Goal: Task Accomplishment & Management: Use online tool/utility

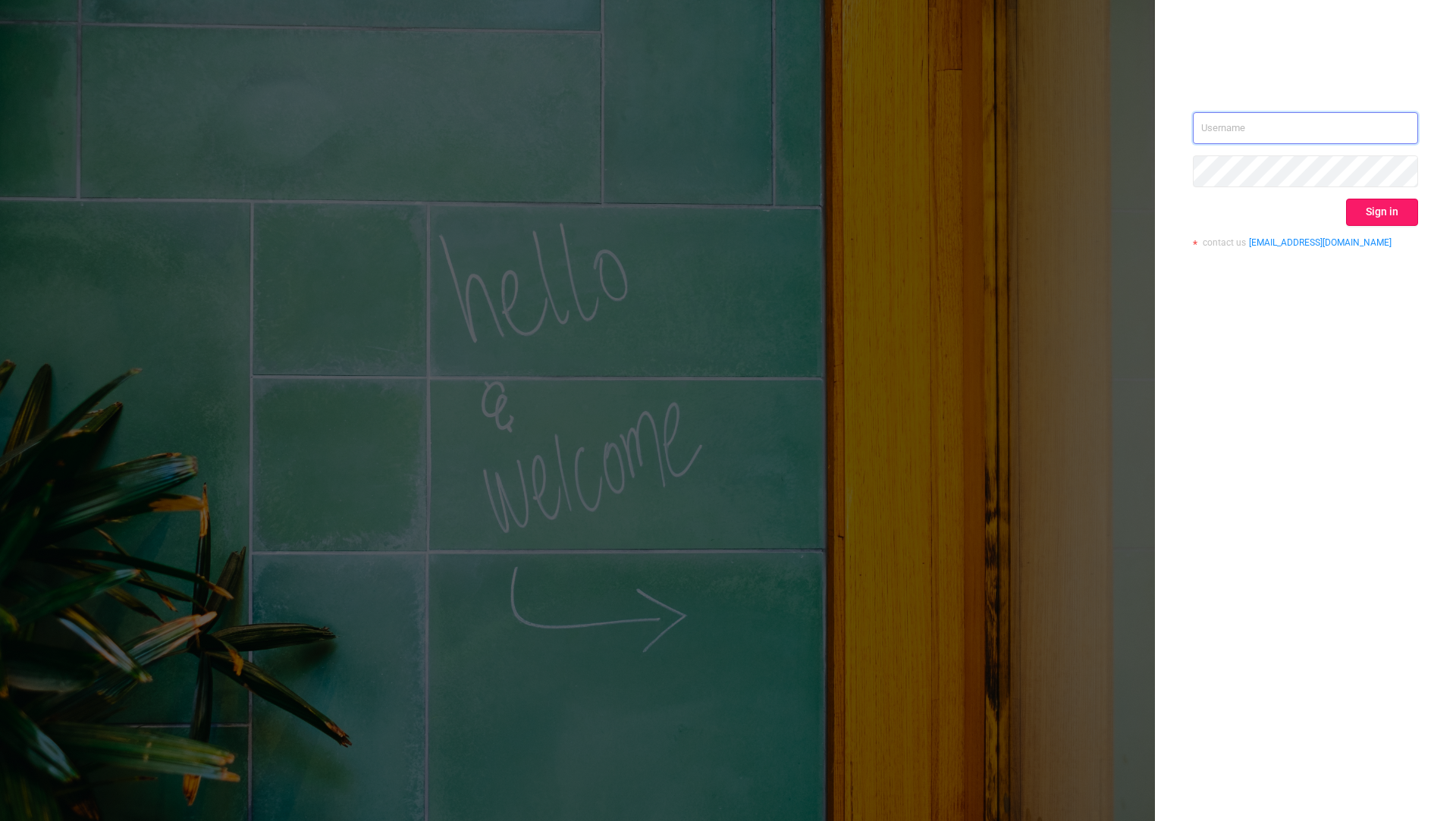
type input "tosh@buzzoola.com"
click at [1395, 209] on button "Sign in" at bounding box center [1381, 212] width 72 height 28
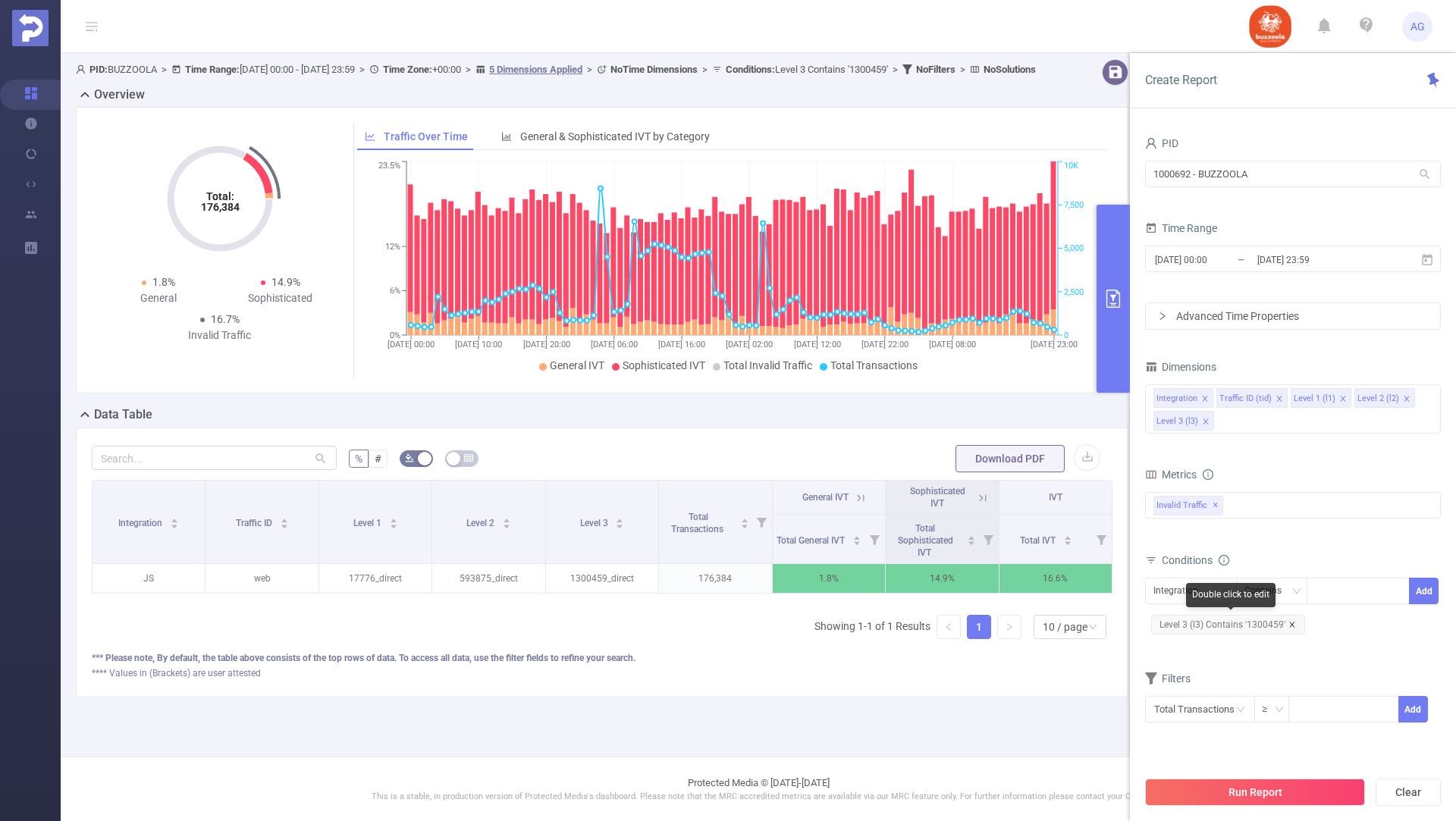
click at [1291, 621] on icon "icon: close" at bounding box center [1292, 625] width 8 height 8
click at [1214, 590] on div "Integration" at bounding box center [1190, 591] width 75 height 25
click at [1190, 711] on li "Level 3 (l3)" at bounding box center [1190, 716] width 91 height 24
click at [1332, 581] on div at bounding box center [1357, 591] width 88 height 25
paste input "1280888"
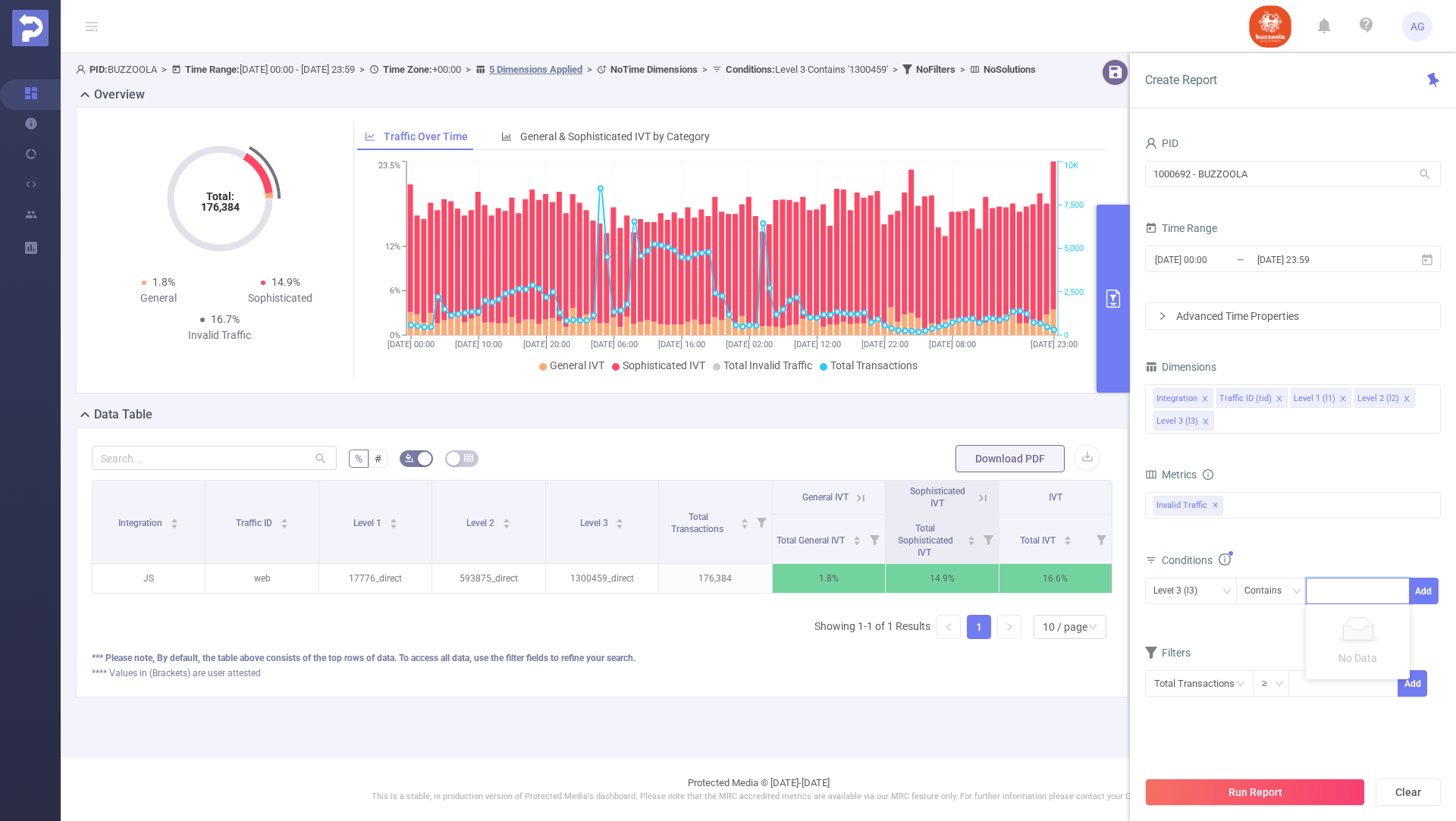
type input "1280888"
click at [1351, 618] on li "1280888" at bounding box center [1357, 619] width 104 height 24
click at [1424, 586] on button "Add" at bounding box center [1424, 591] width 30 height 27
click at [1265, 260] on input "[DATE] 23:59" at bounding box center [1317, 259] width 123 height 20
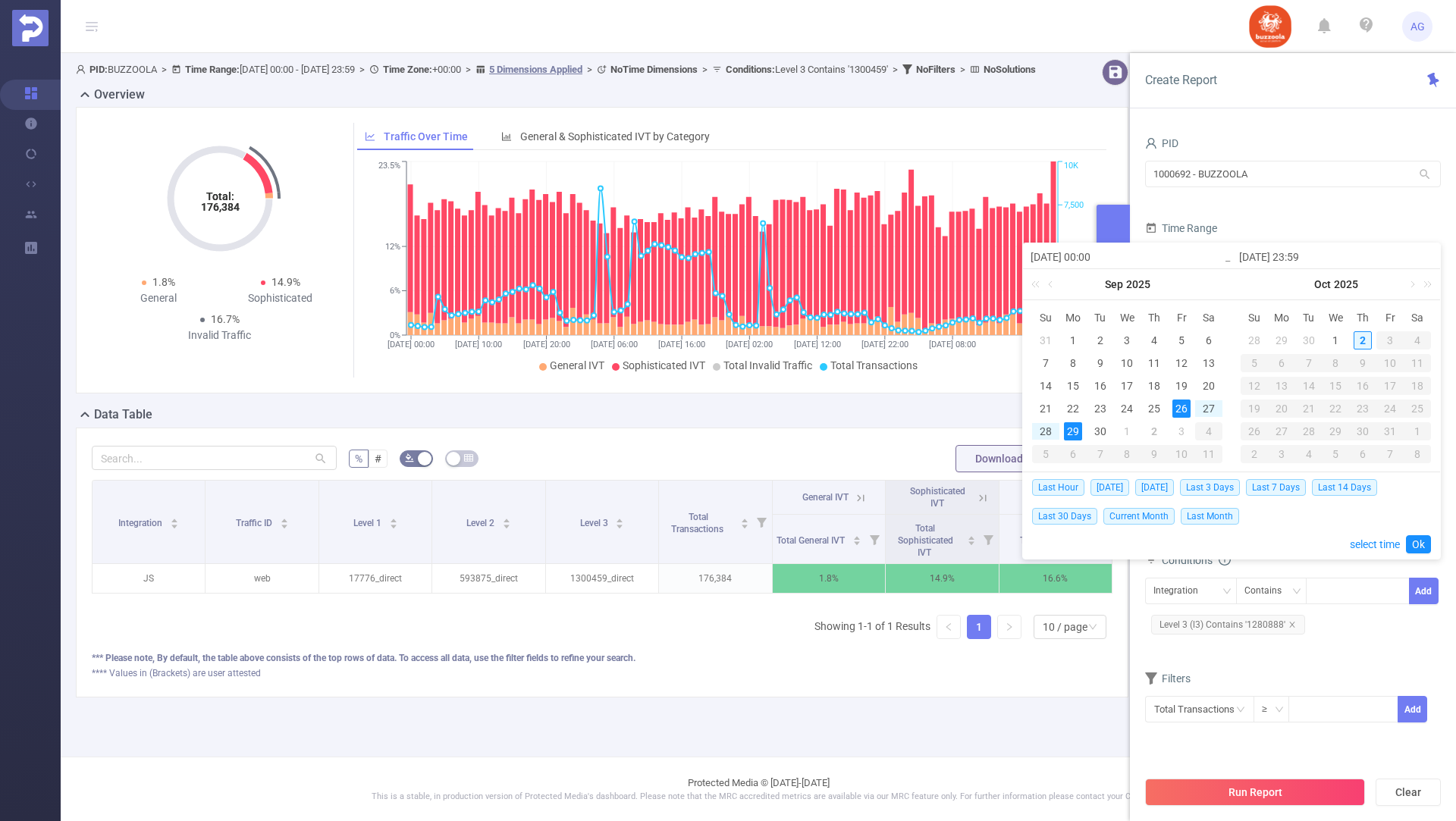
click at [1364, 336] on div "2" at bounding box center [1362, 340] width 18 height 18
click at [1363, 336] on div "2" at bounding box center [1362, 340] width 18 height 18
type input "2025-10-02 00:00"
type input "2025-10-02 23:59"
type input "2025-10-02 00:00"
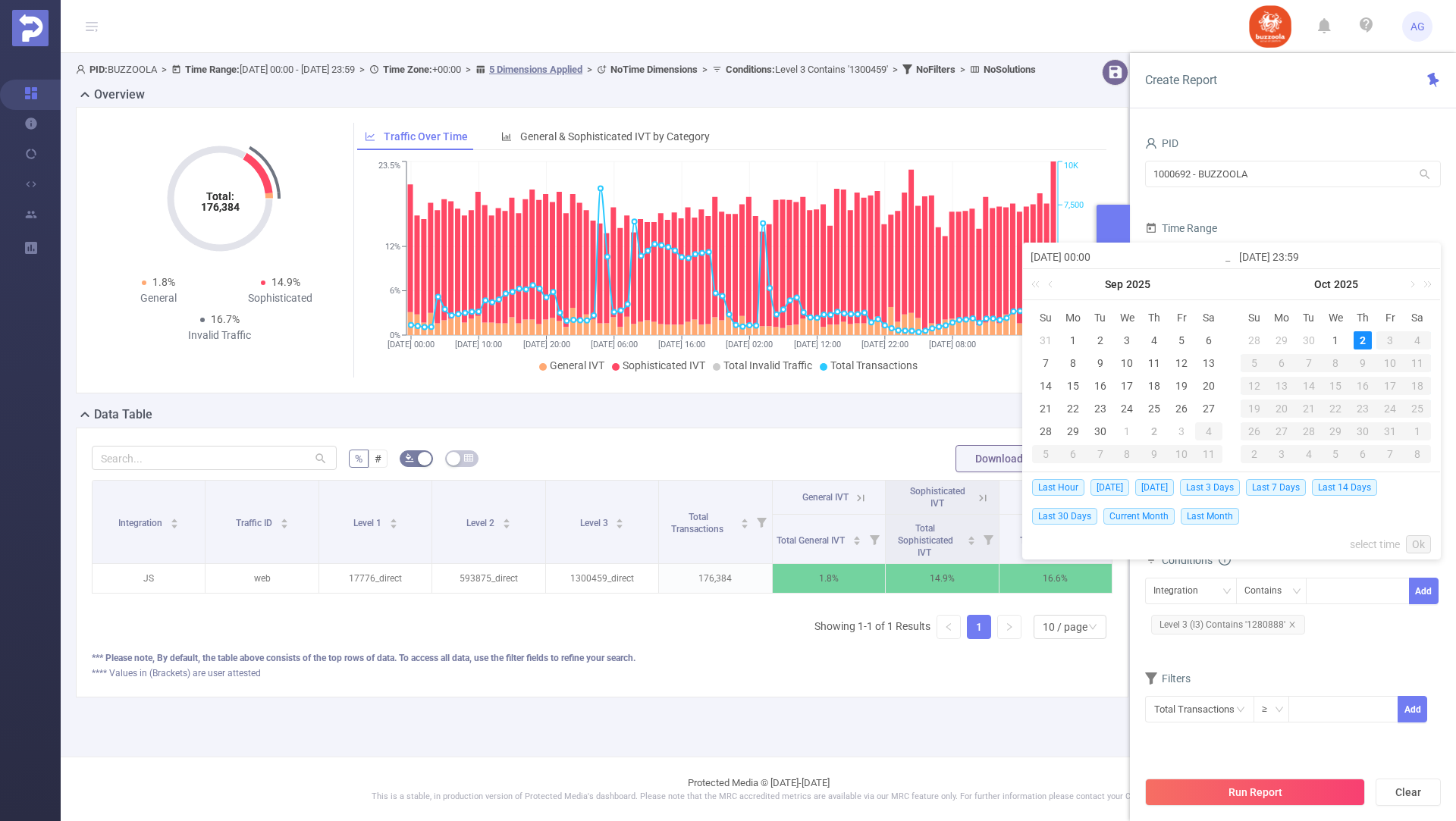
type input "2025-10-02 23:59"
click at [1421, 542] on link "Ok" at bounding box center [1418, 544] width 25 height 18
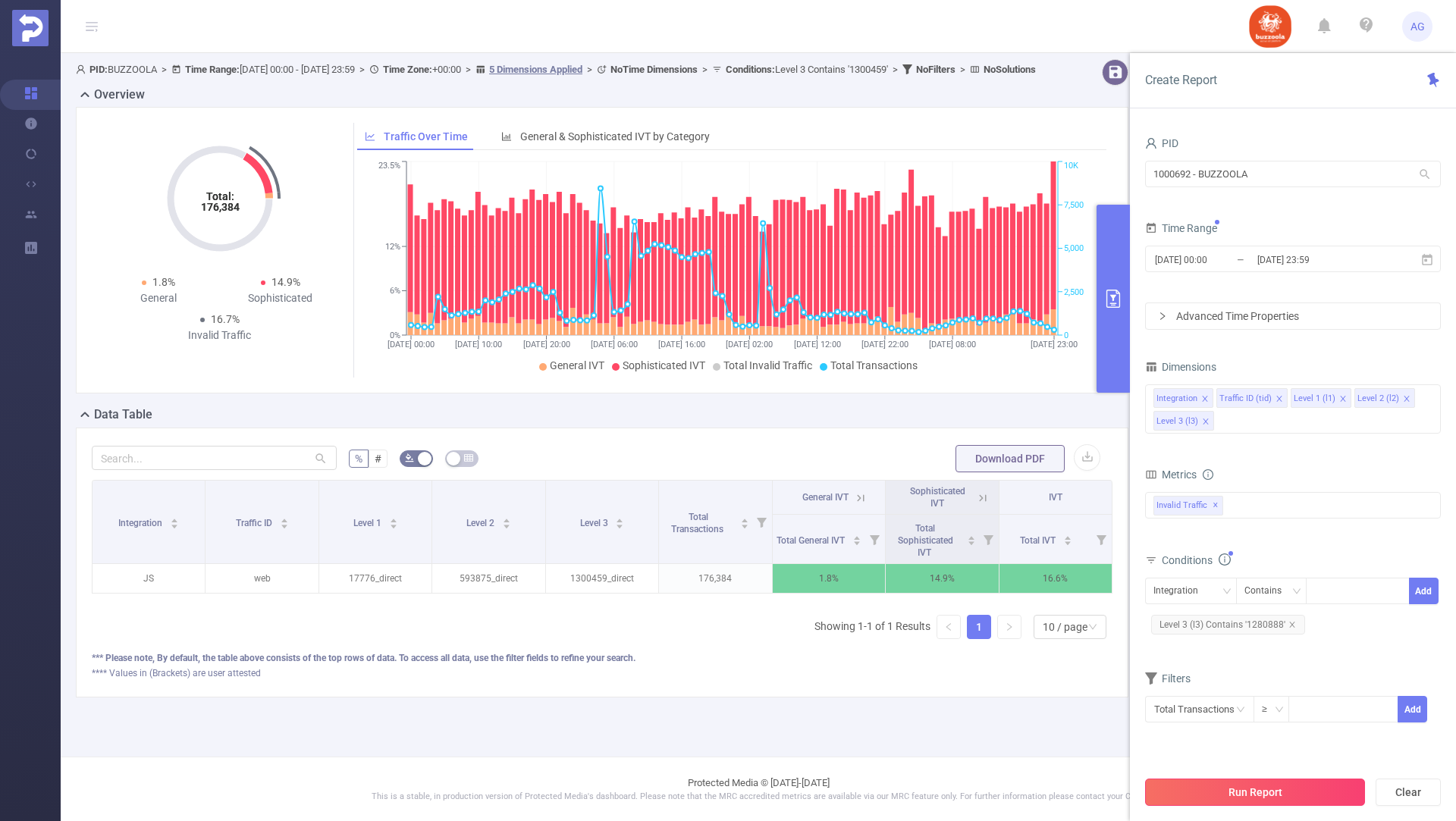
click at [1261, 793] on button "Run Report" at bounding box center [1254, 792] width 220 height 28
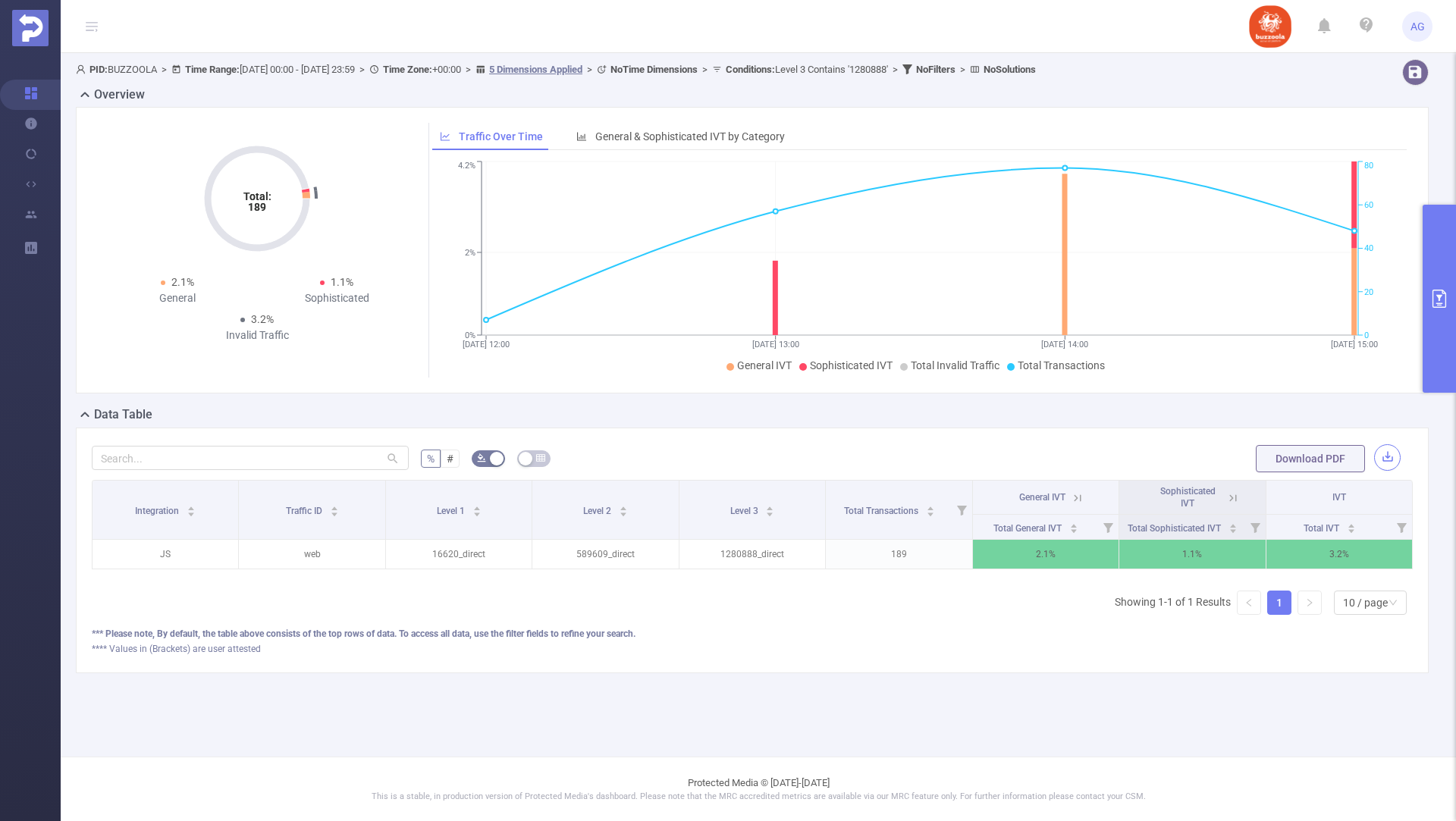
click at [1386, 453] on button "button" at bounding box center [1387, 458] width 27 height 27
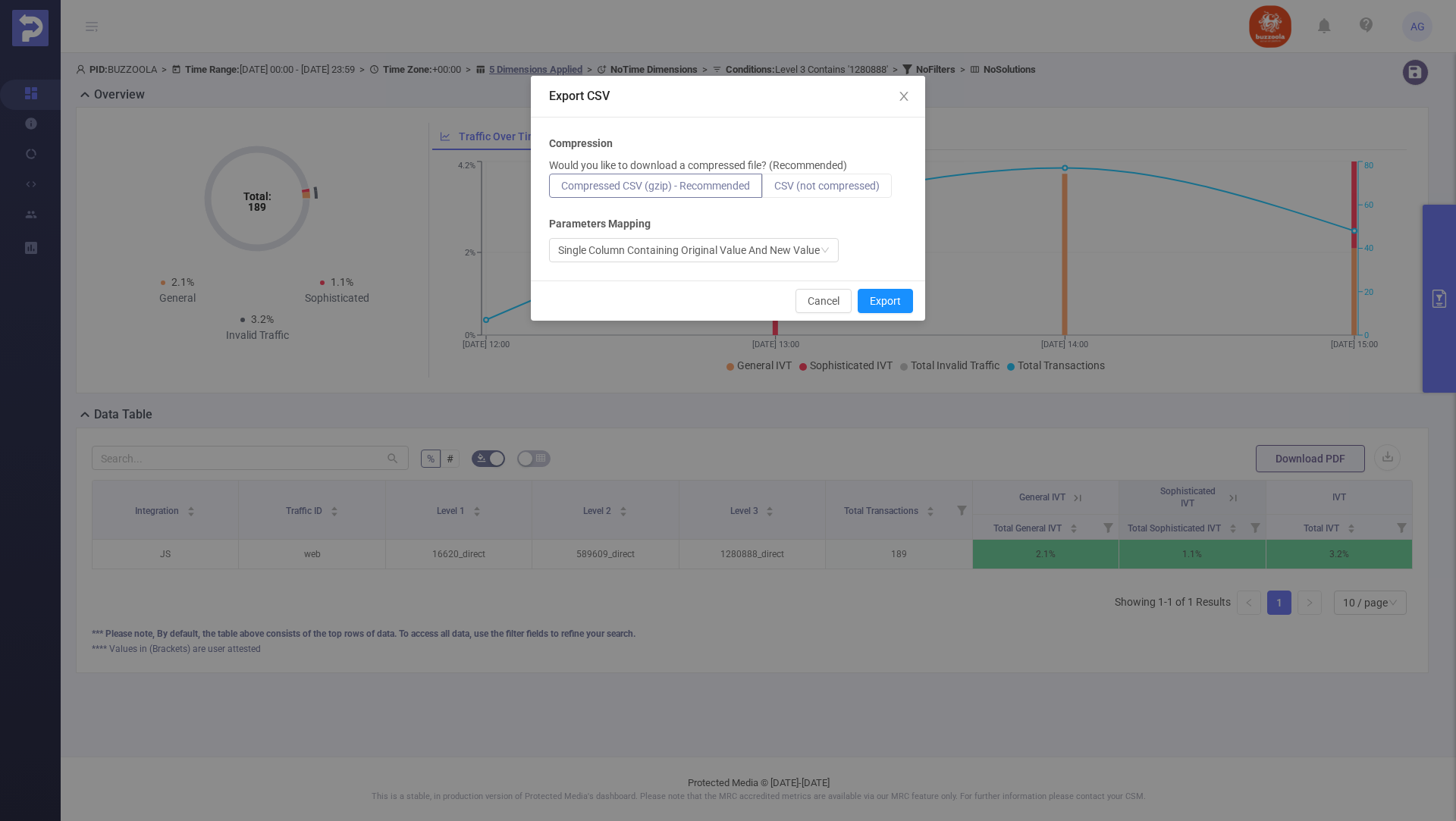
click at [841, 188] on span "CSV (not compressed)" at bounding box center [827, 185] width 106 height 12
click at [774, 189] on input "CSV (not compressed)" at bounding box center [774, 189] width 0 height 0
click at [888, 301] on button "Export" at bounding box center [885, 300] width 55 height 24
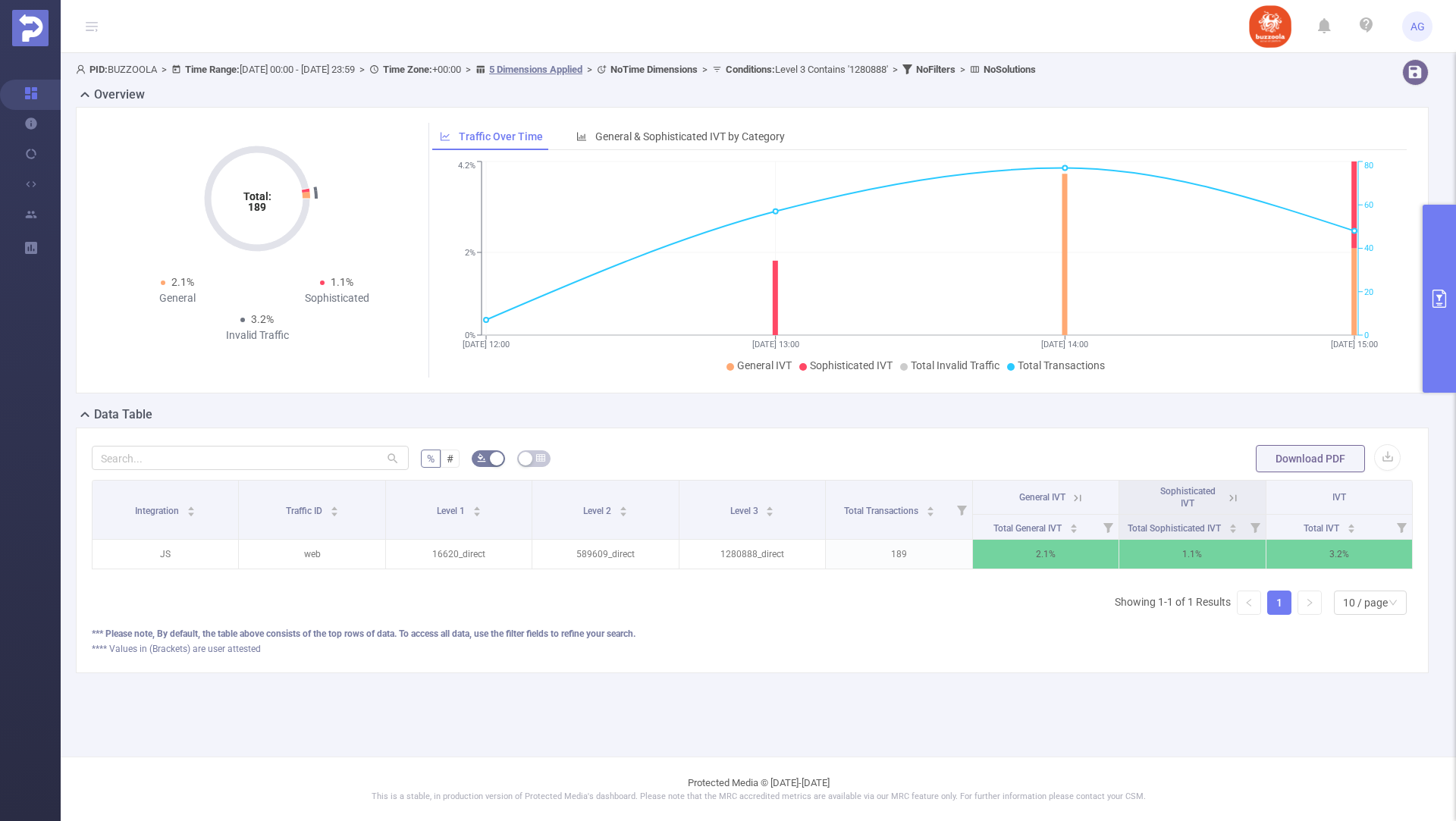
click at [1443, 255] on button "primary" at bounding box center [1439, 299] width 33 height 188
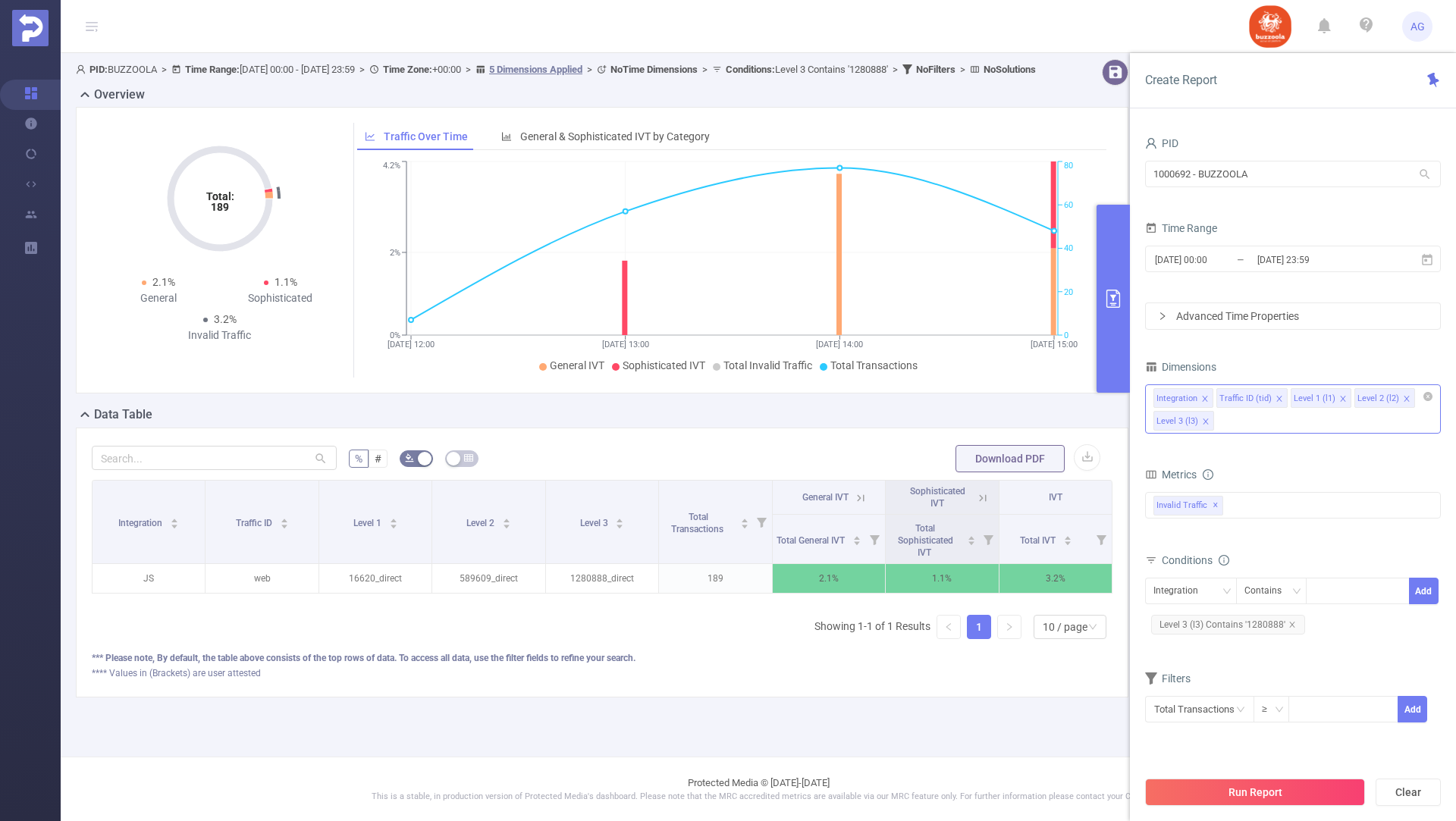
click at [1238, 425] on div "Integration Traffic ID (tid) Level 1 (l1) Level 2 (l2) Level 3 (l3)" at bounding box center [1292, 409] width 296 height 50
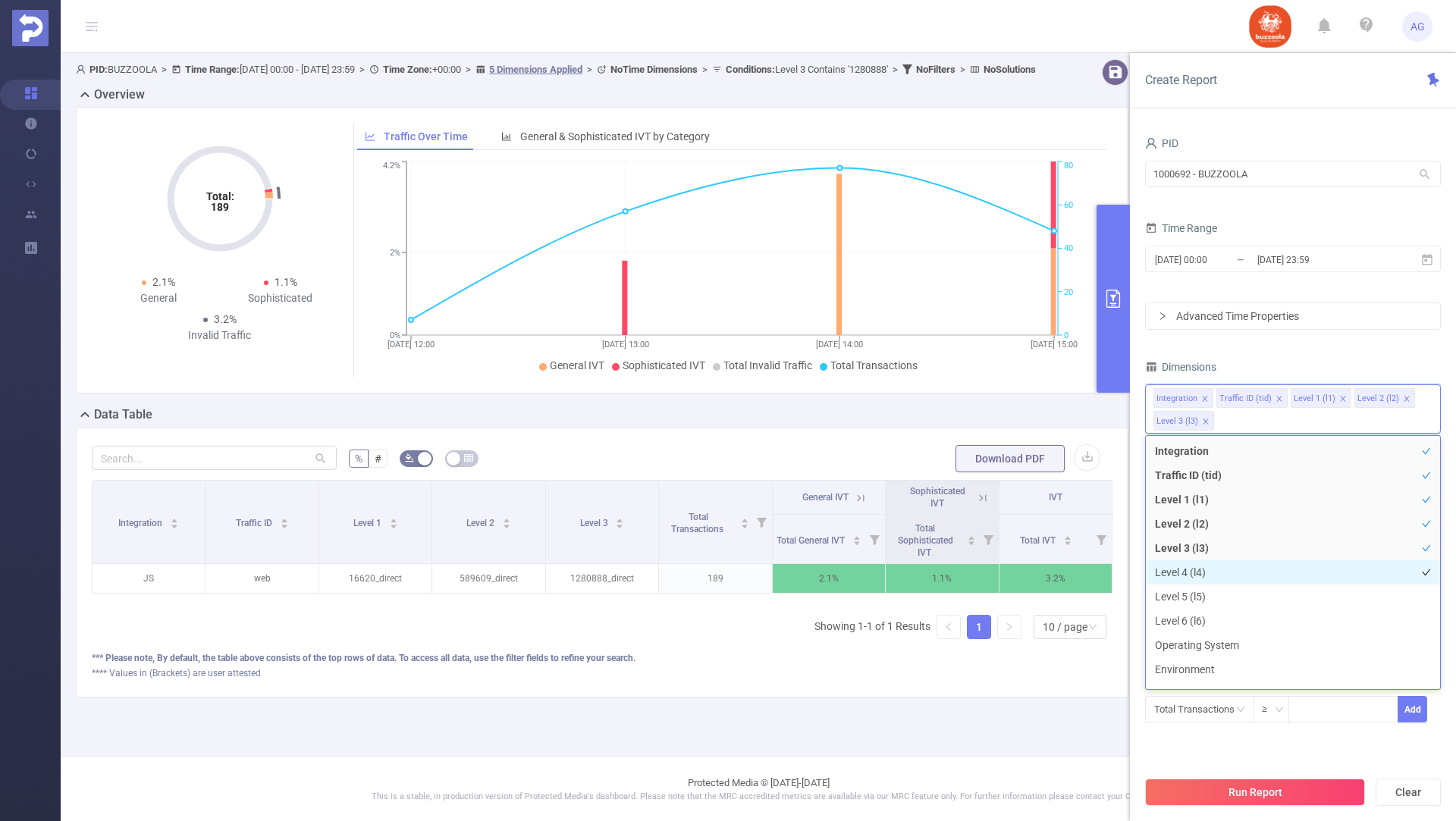
click at [1202, 569] on li "Level 4 (l4)" at bounding box center [1292, 572] width 294 height 24
click at [1339, 741] on div "PID 1000692 - BUZZOOLA 1000692 - BUZZOOLA Time Range 2025-10-02 00:00 _ 2025-10…" at bounding box center [1292, 446] width 296 height 627
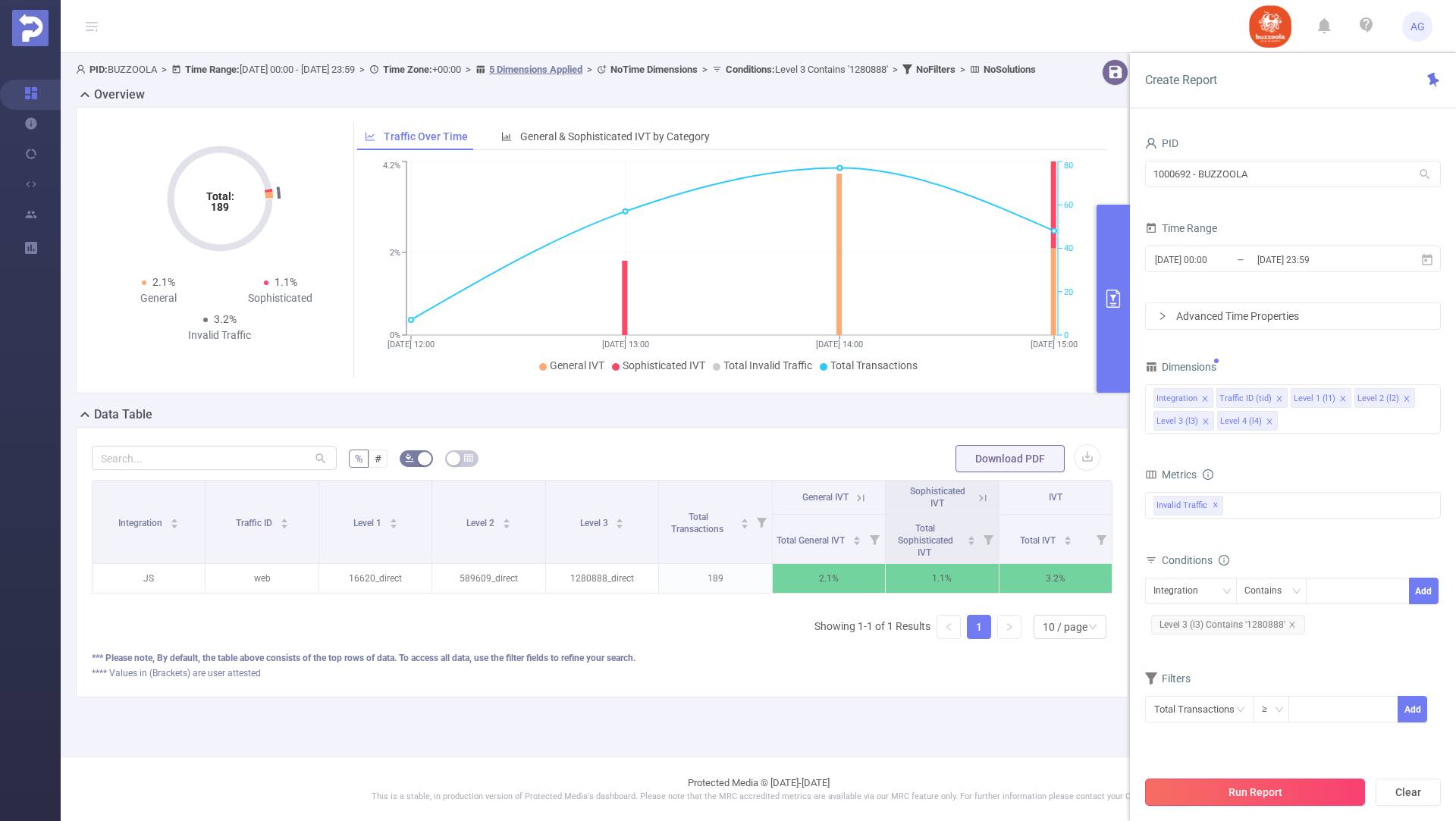
click at [1231, 789] on button "Run Report" at bounding box center [1254, 792] width 220 height 28
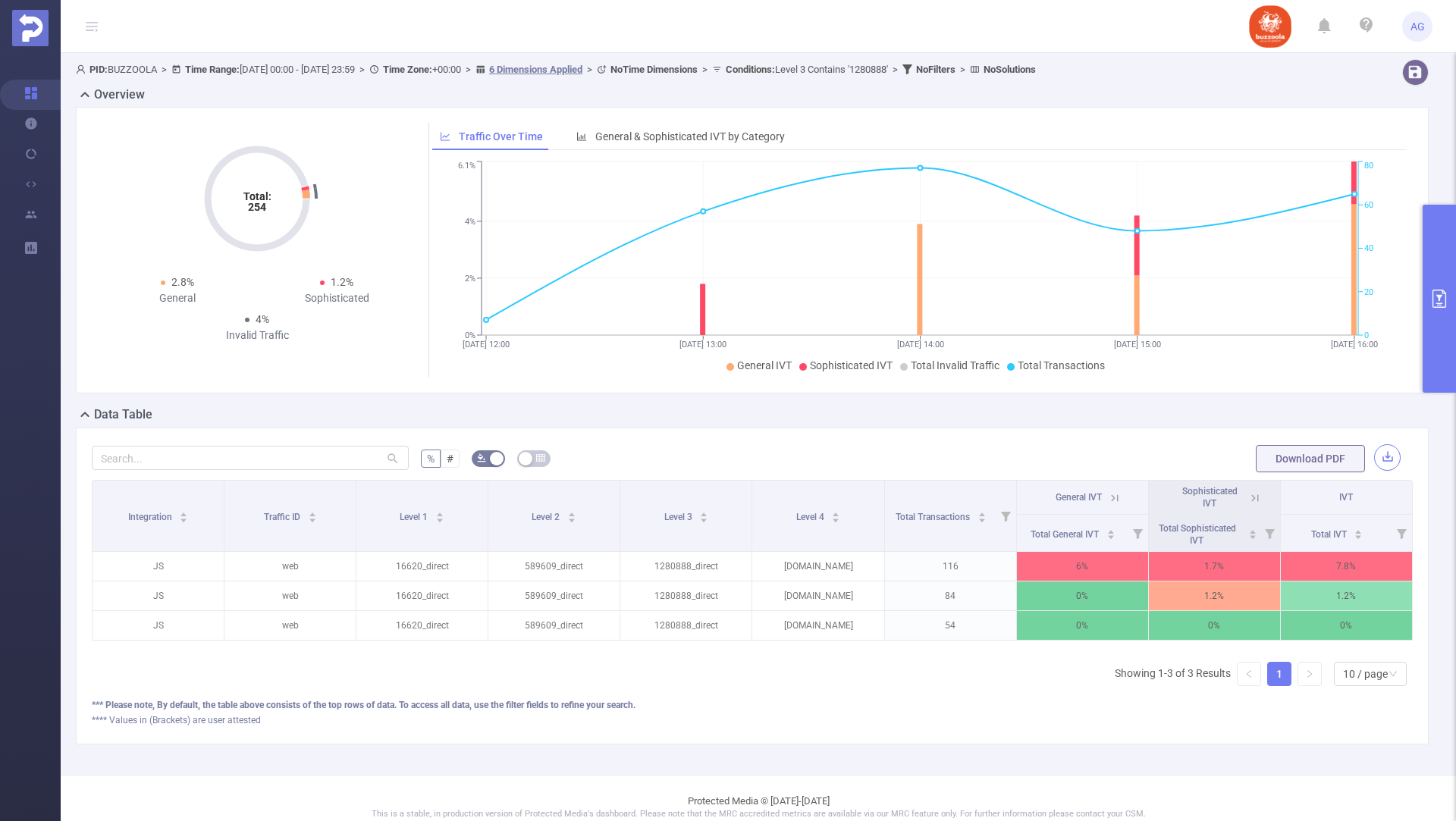
click at [1382, 452] on button "button" at bounding box center [1387, 458] width 27 height 27
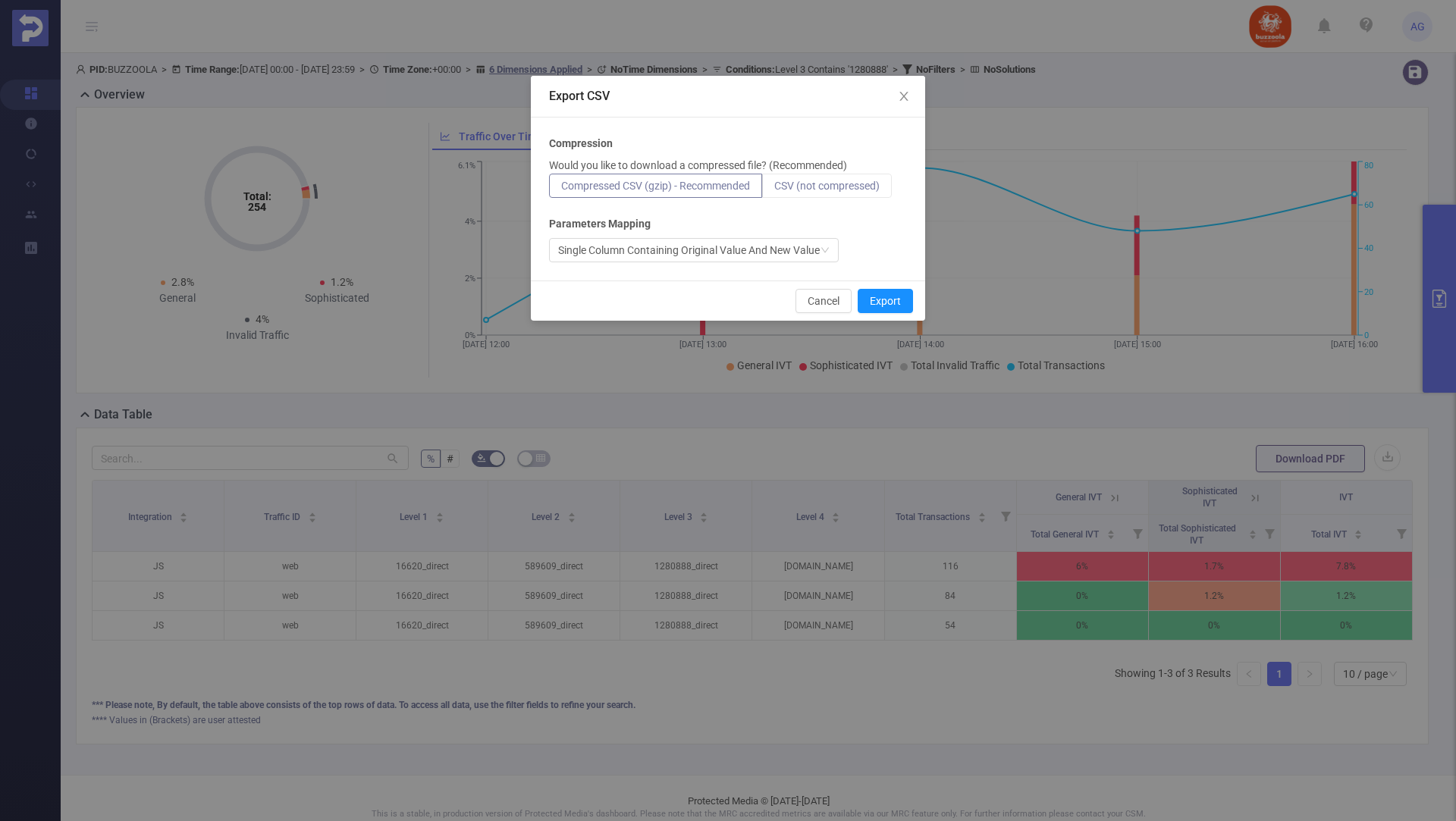
click at [780, 188] on span "CSV (not compressed)" at bounding box center [827, 185] width 106 height 12
click at [774, 189] on input "CSV (not compressed)" at bounding box center [774, 189] width 0 height 0
click at [880, 300] on button "Export" at bounding box center [885, 300] width 55 height 24
